Goal: Task Accomplishment & Management: Manage account settings

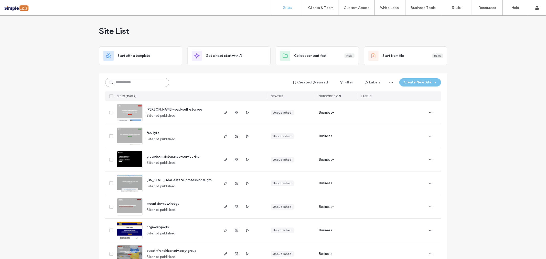
click at [132, 82] on input at bounding box center [137, 82] width 64 height 9
click at [325, 30] on label "Team Permissions" at bounding box center [321, 32] width 28 height 4
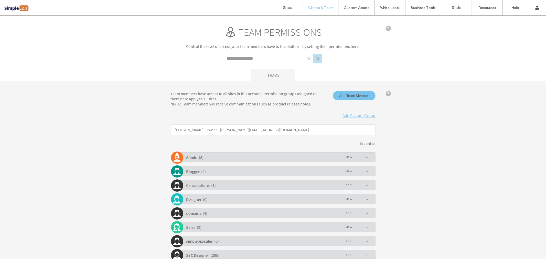
click at [244, 60] on input "Search term" at bounding box center [269, 58] width 90 height 9
type input "***"
click at [318, 59] on button "submit" at bounding box center [317, 58] width 9 height 9
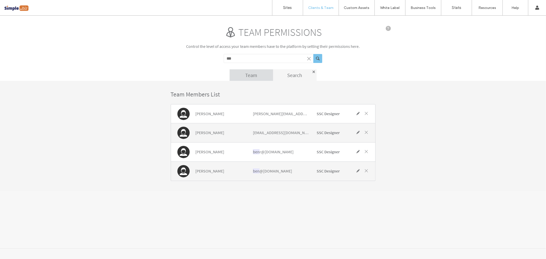
click at [366, 114] on span at bounding box center [366, 113] width 5 height 5
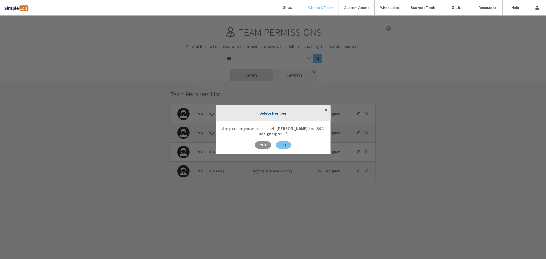
click at [263, 144] on span "YES" at bounding box center [263, 144] width 16 height 7
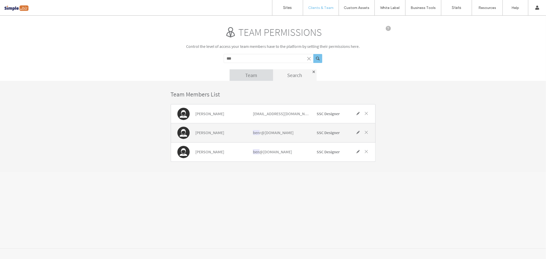
click at [365, 152] on span at bounding box center [366, 151] width 5 height 5
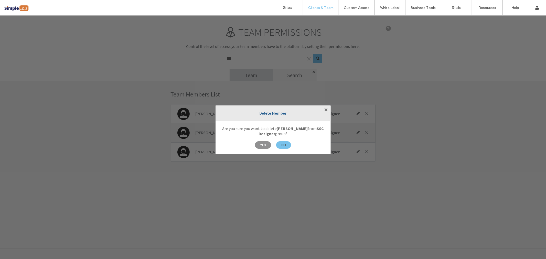
click at [261, 144] on span "YES" at bounding box center [263, 144] width 16 height 7
